Goal: Check status: Check status

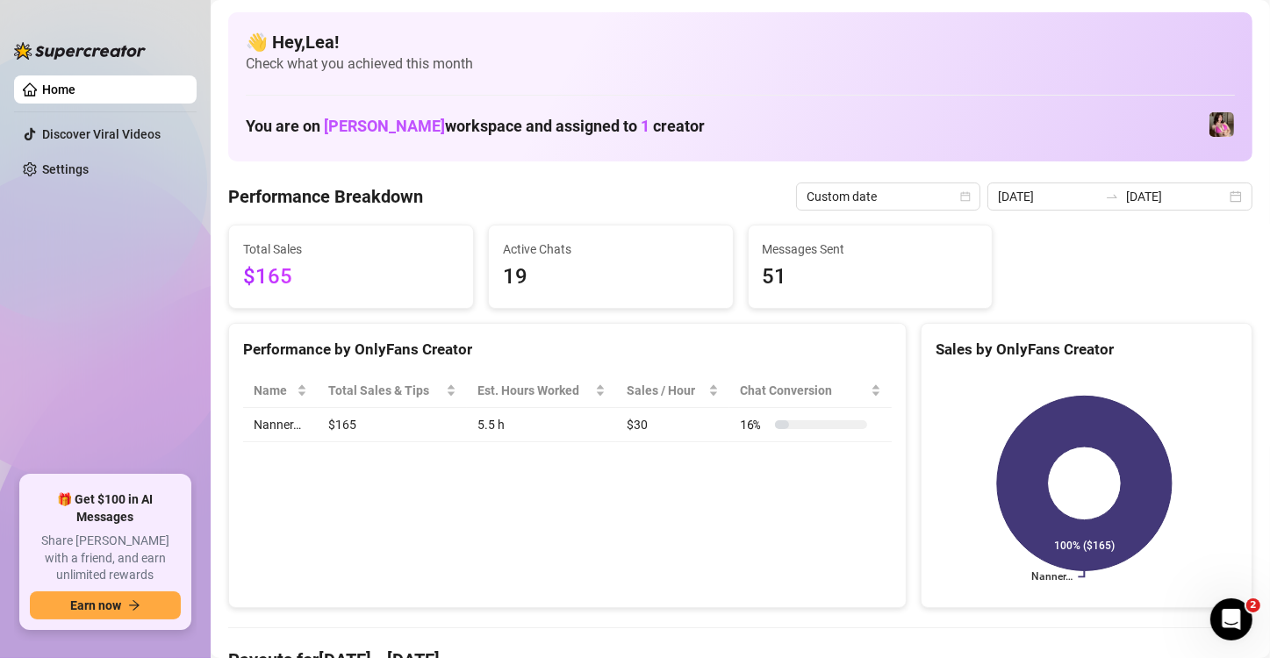
scroll to position [58, 0]
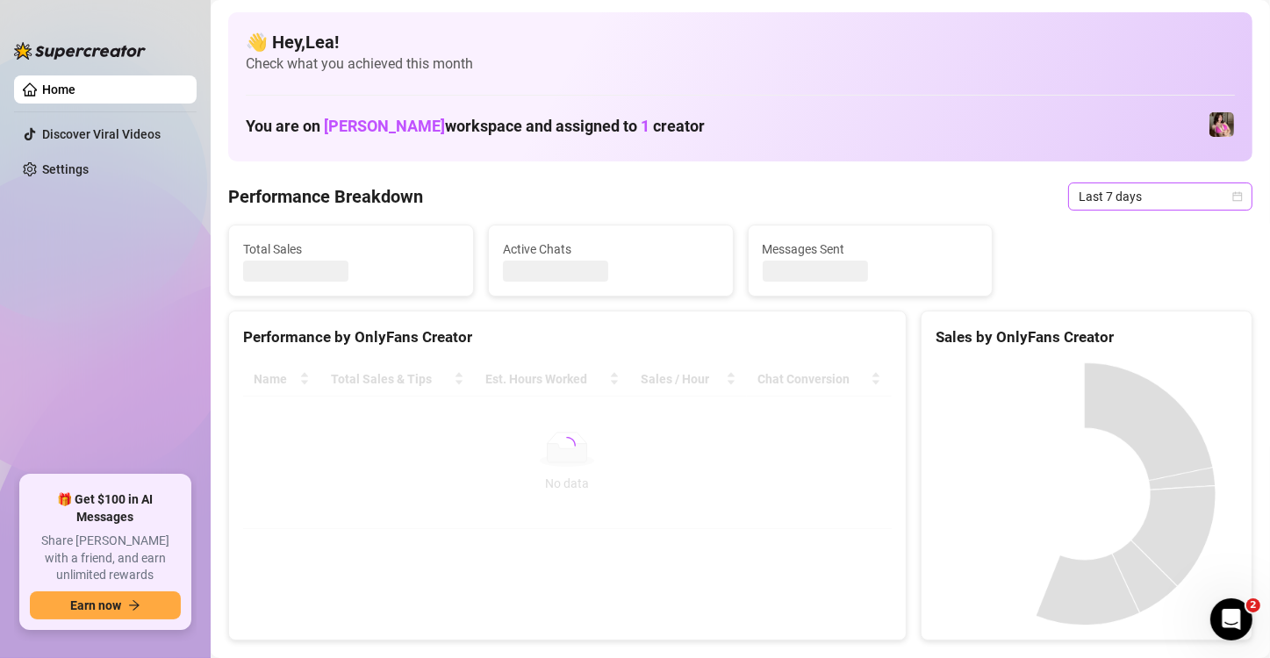
click at [1231, 190] on div "Last 7 days" at bounding box center [1160, 197] width 184 height 28
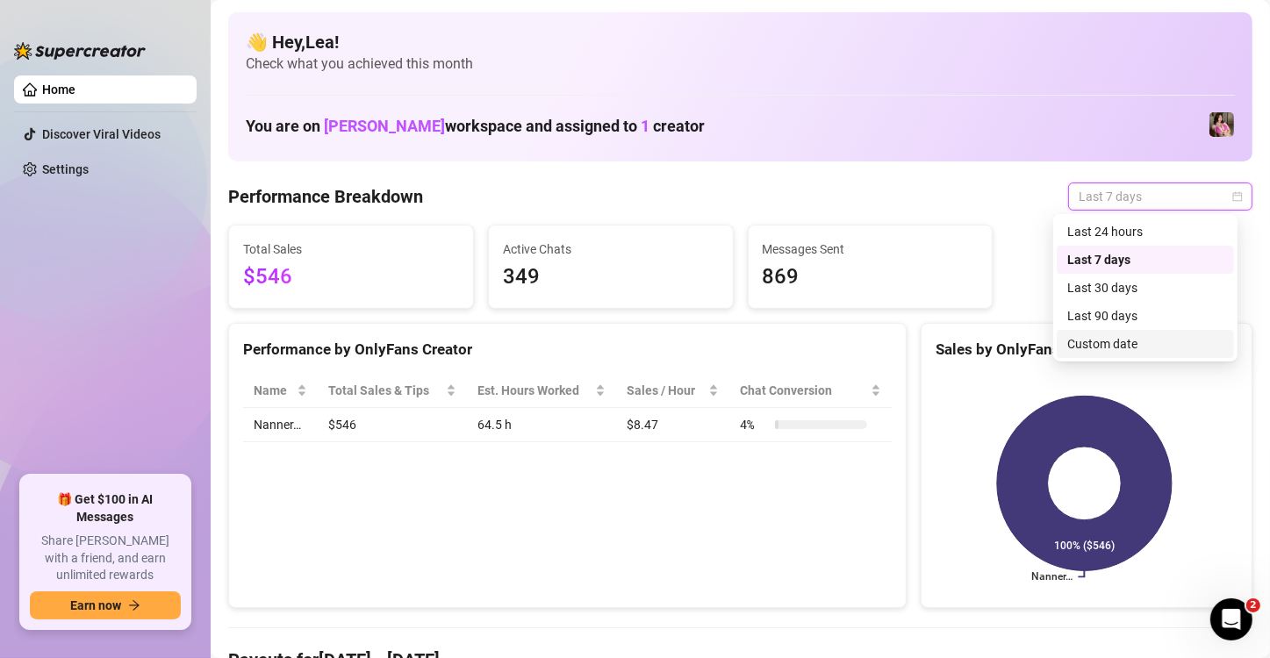
click at [1117, 338] on div "Custom date" at bounding box center [1145, 343] width 156 height 19
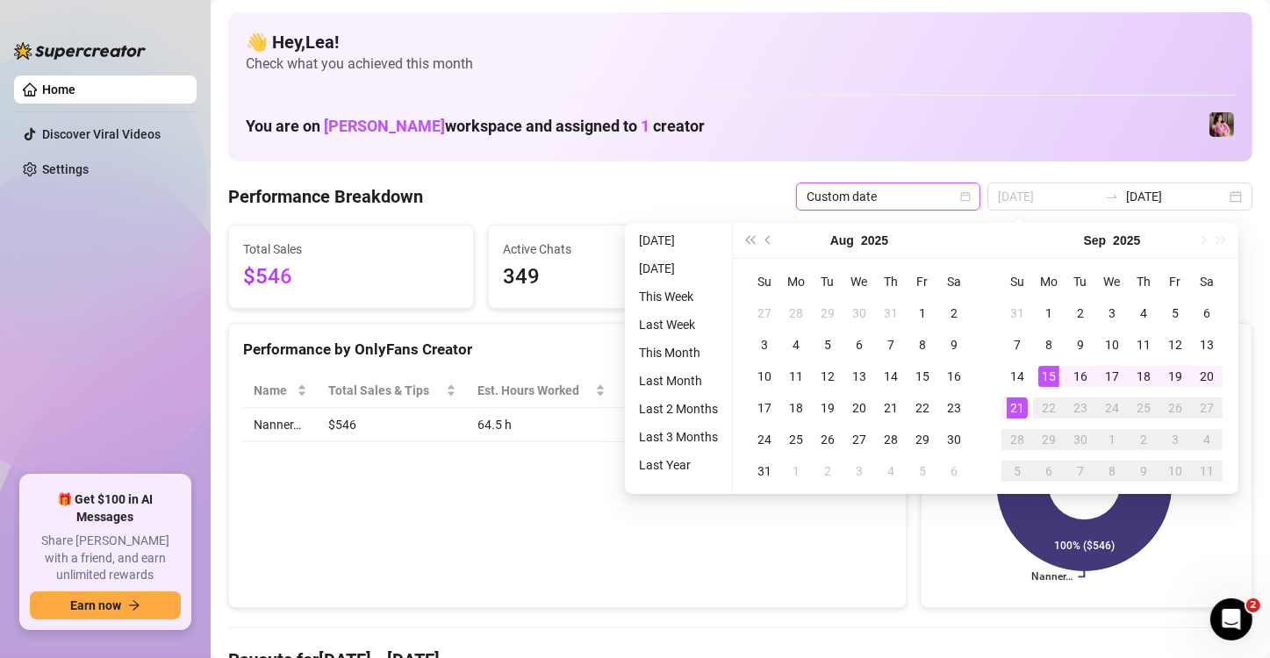
type input "[DATE]"
click at [1018, 404] on div "21" at bounding box center [1017, 408] width 21 height 21
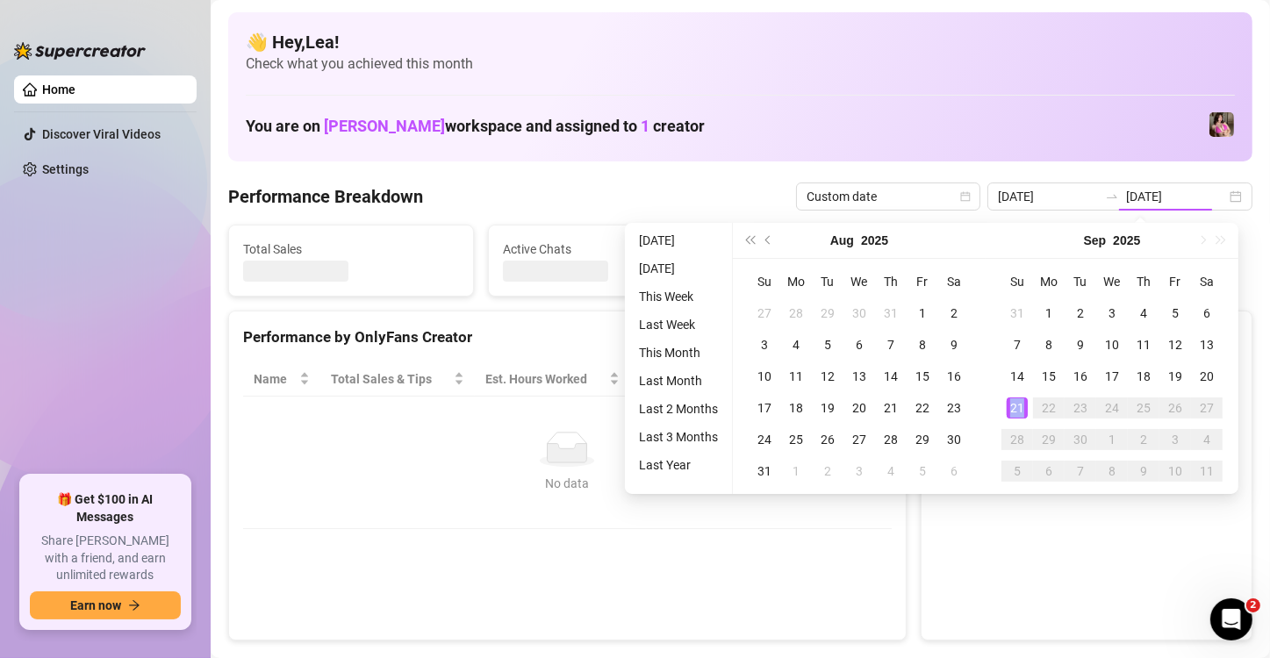
type input "[DATE]"
